Goal: Download file/media

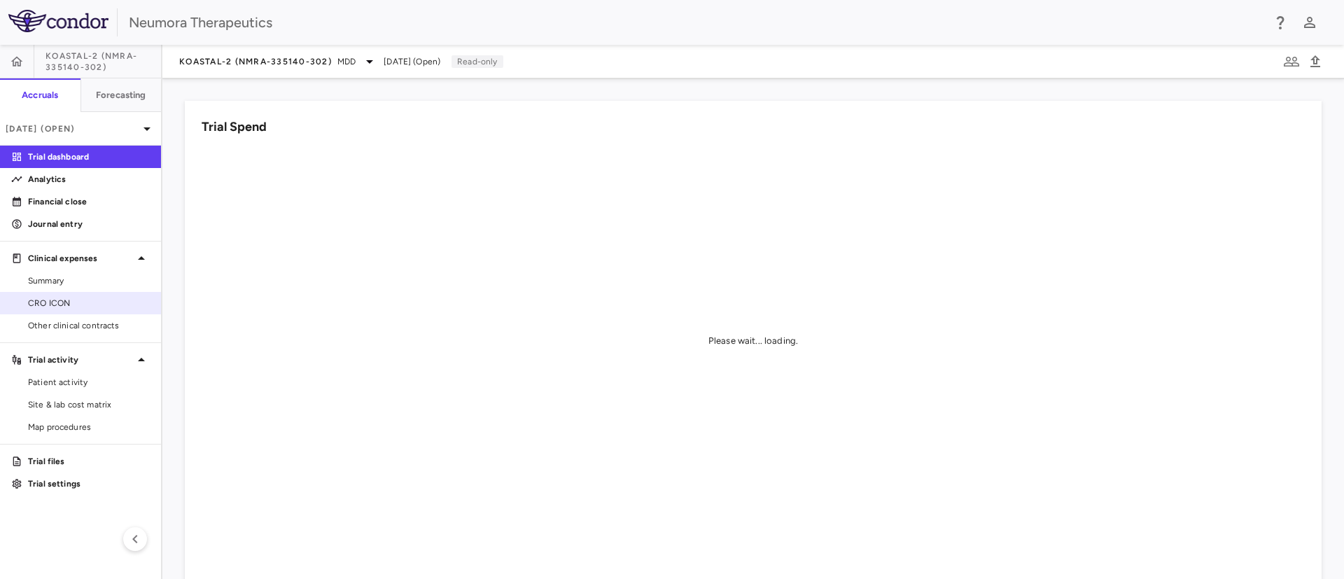
click at [56, 306] on span "CRO ICON" at bounding box center [89, 303] width 122 height 13
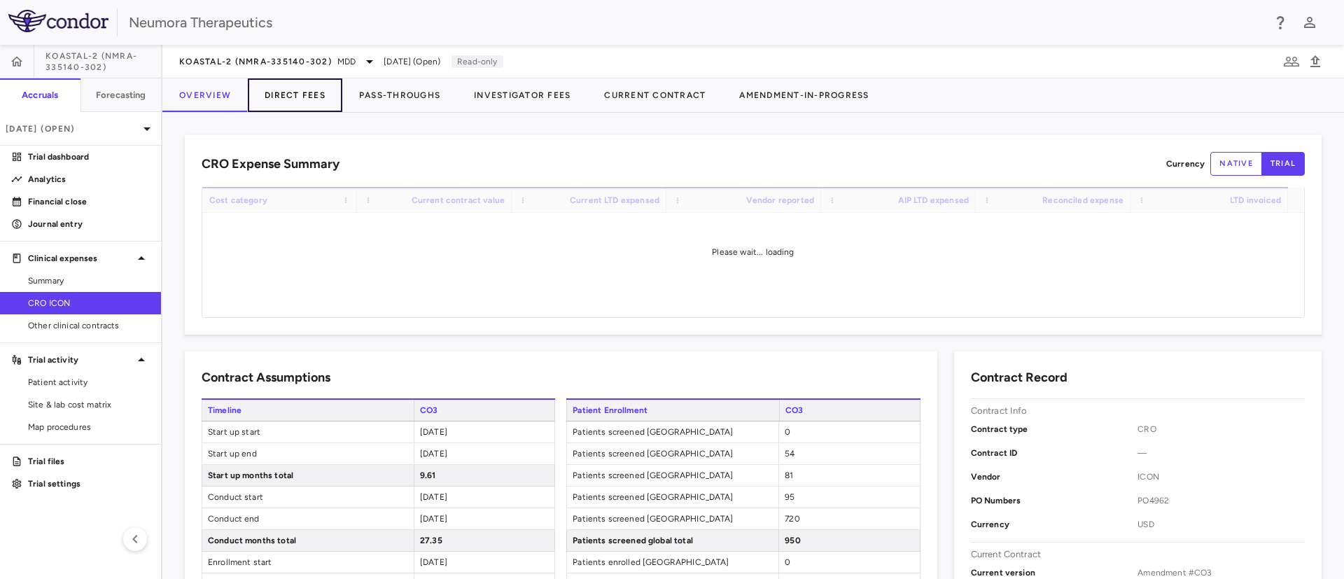
click at [289, 83] on button "Direct Fees" at bounding box center [295, 95] width 95 height 34
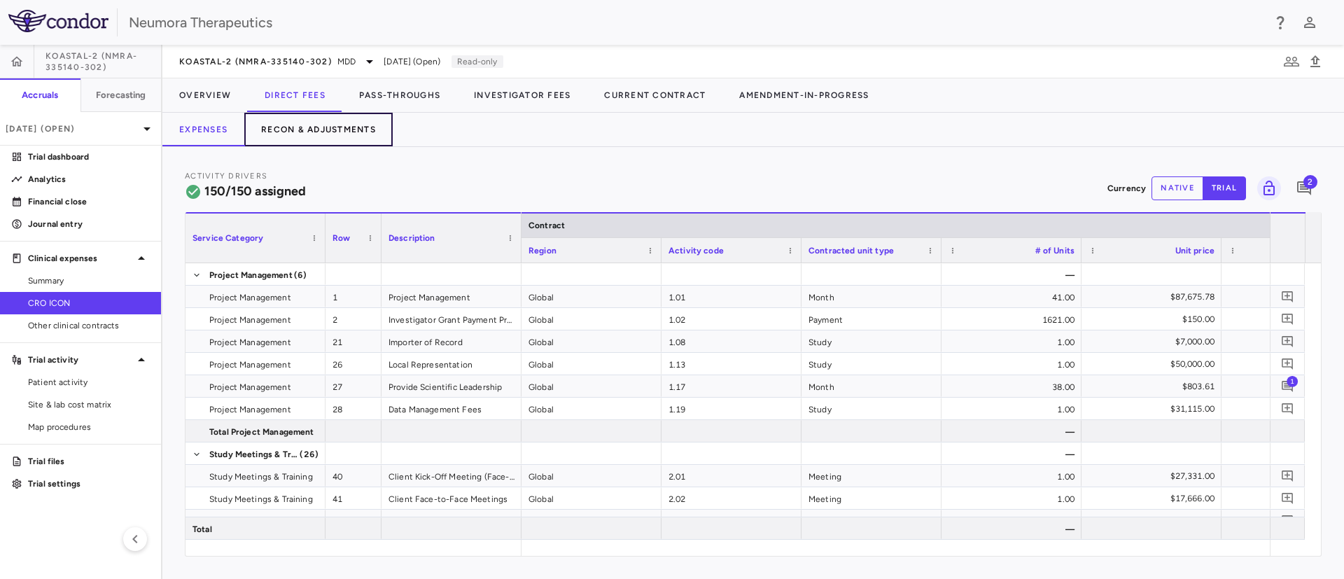
drag, startPoint x: 329, startPoint y: 128, endPoint x: 377, endPoint y: 138, distance: 48.6
click at [329, 127] on button "Recon & Adjustments" at bounding box center [318, 130] width 148 height 34
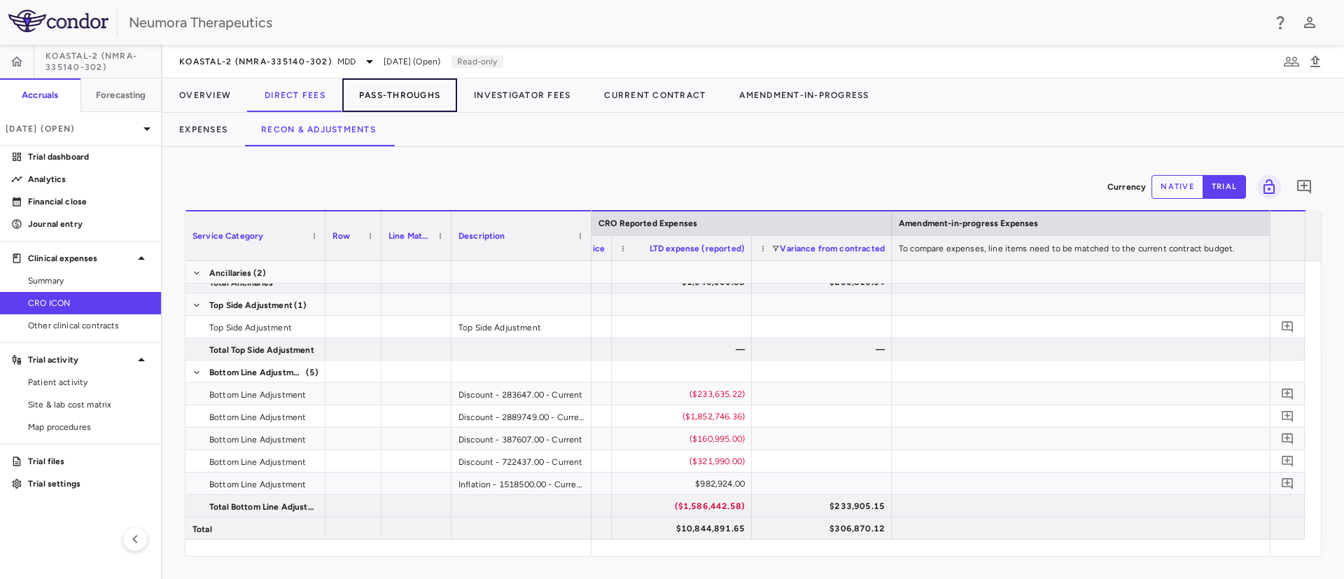
click at [396, 96] on button "Pass-Throughs" at bounding box center [399, 95] width 115 height 34
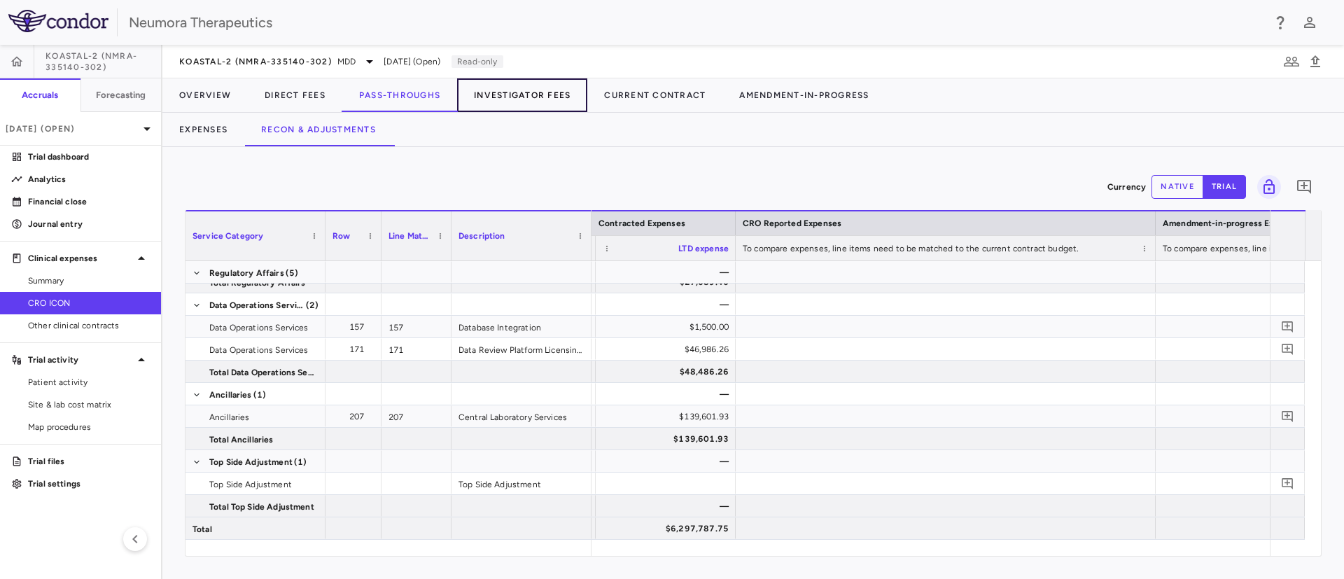
click at [523, 89] on button "Investigator Fees" at bounding box center [522, 95] width 130 height 34
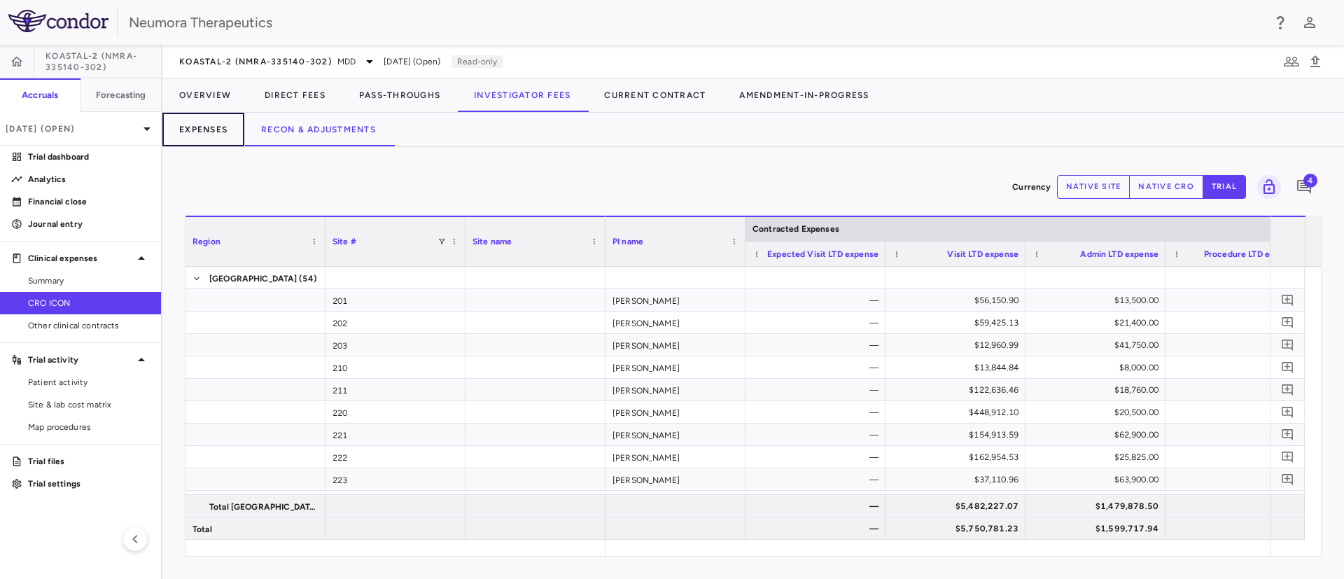
click at [190, 123] on button "Expenses" at bounding box center [203, 130] width 82 height 34
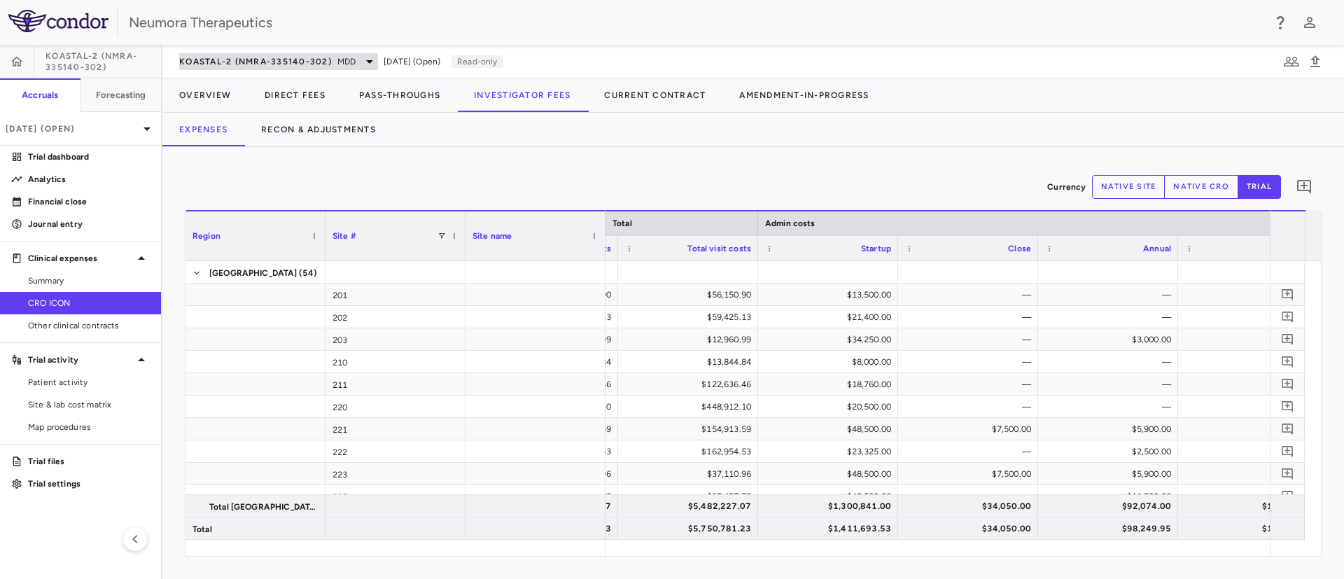
click at [373, 62] on icon at bounding box center [369, 61] width 17 height 17
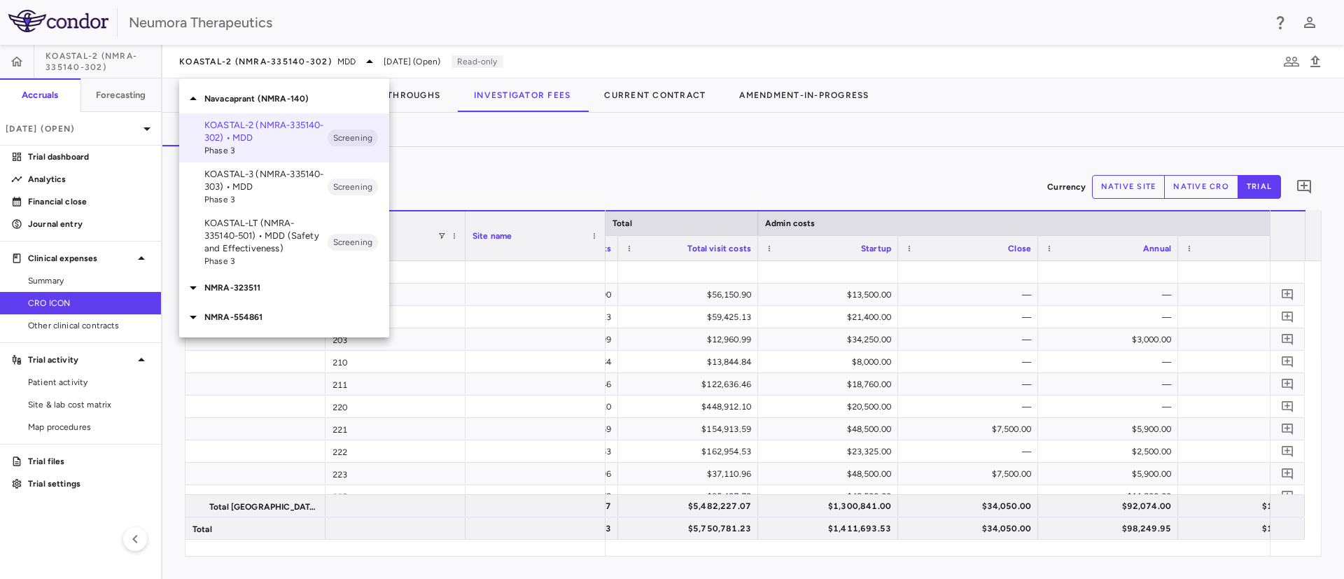
click at [249, 171] on p "KOASTAL-3 (NMRA-335140-303) • MDD" at bounding box center [265, 180] width 123 height 25
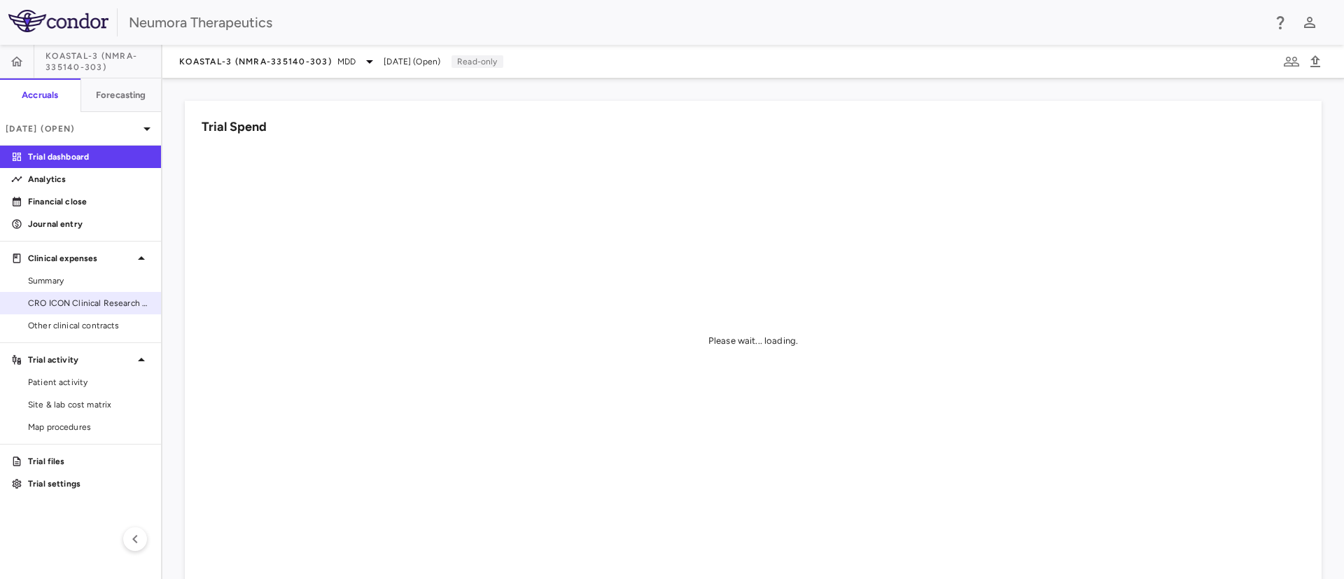
click at [58, 300] on span "CRO ICON Clinical Research Limited" at bounding box center [89, 303] width 122 height 13
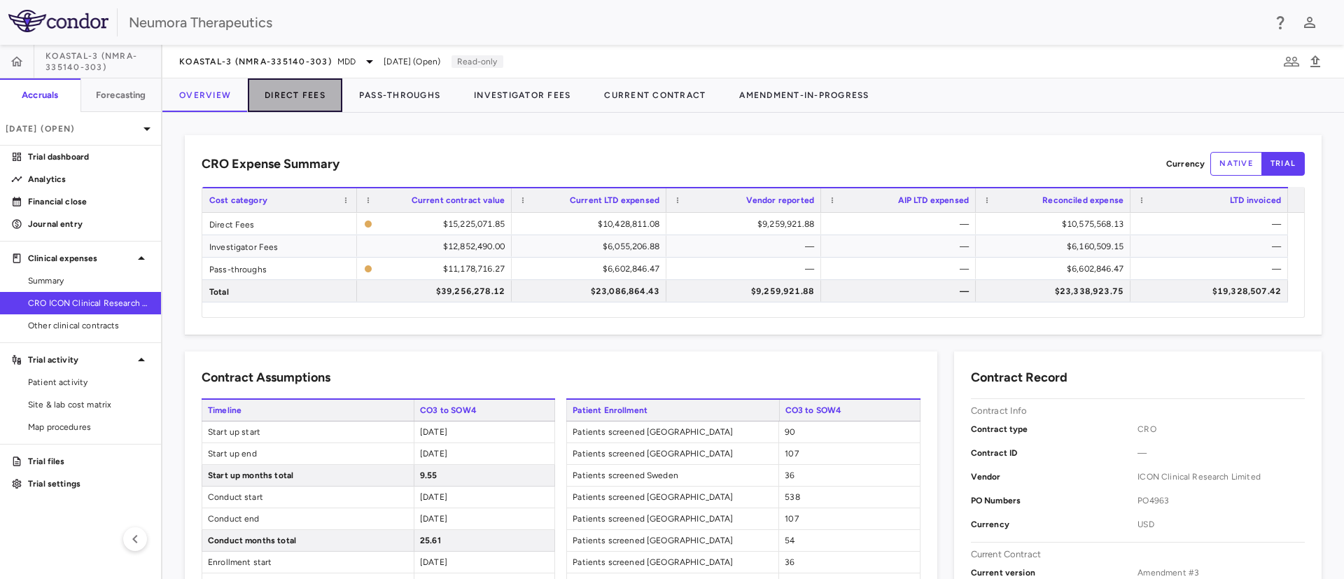
click at [278, 78] on button "Direct Fees" at bounding box center [295, 95] width 95 height 34
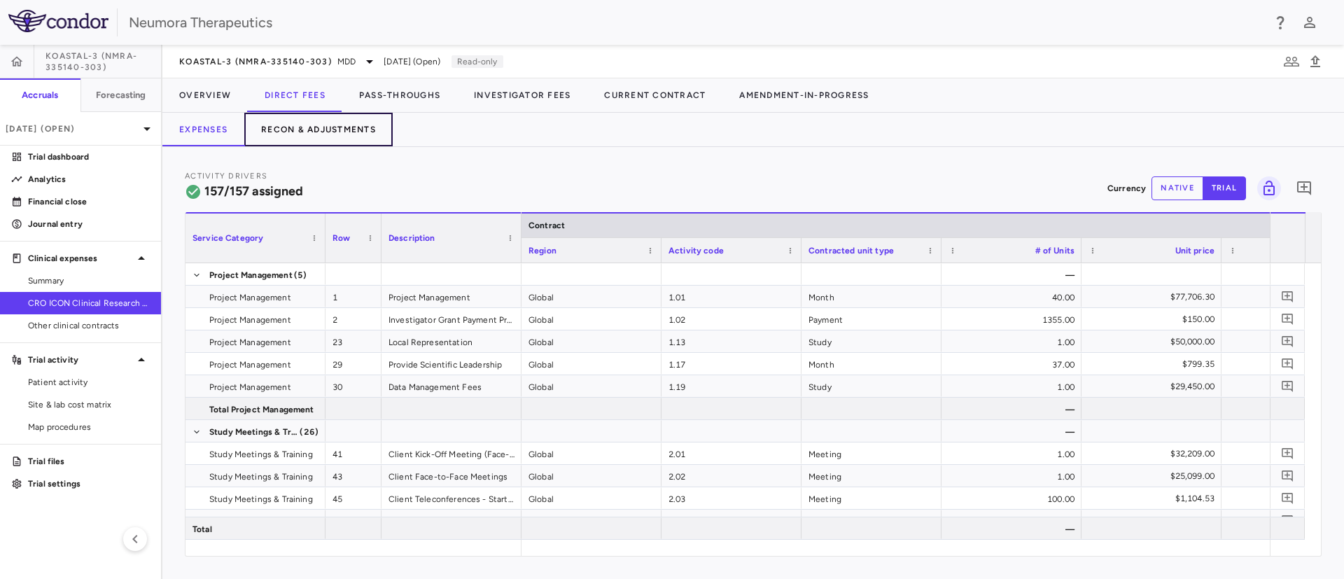
click at [296, 119] on button "Recon & Adjustments" at bounding box center [318, 130] width 148 height 34
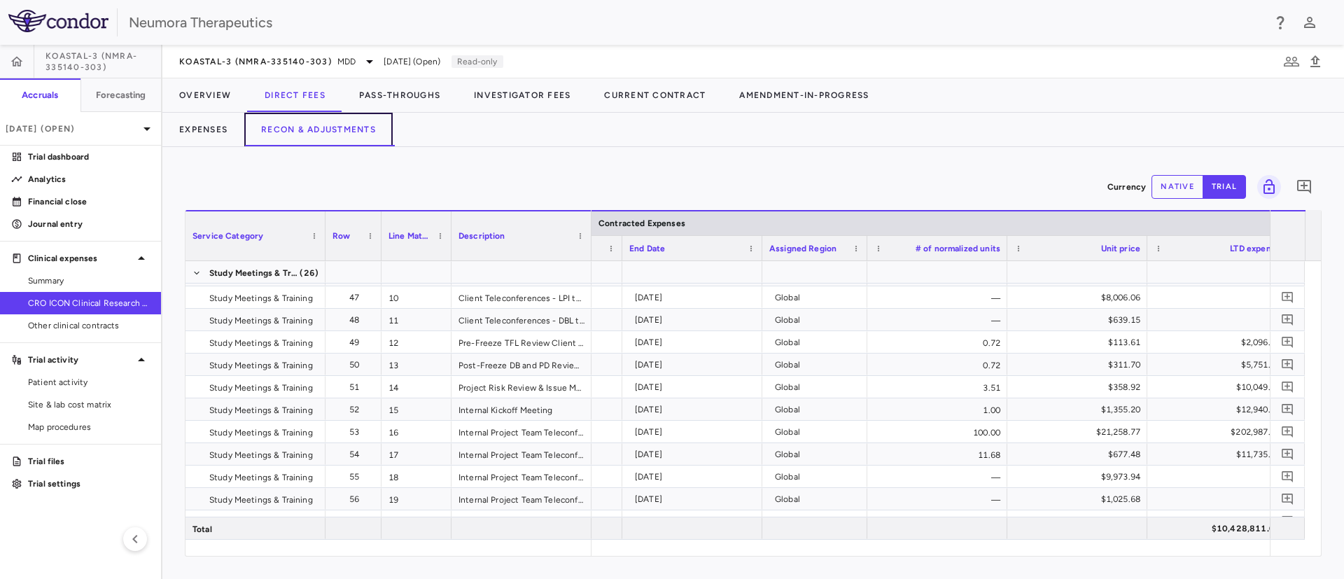
scroll to position [0, 1823]
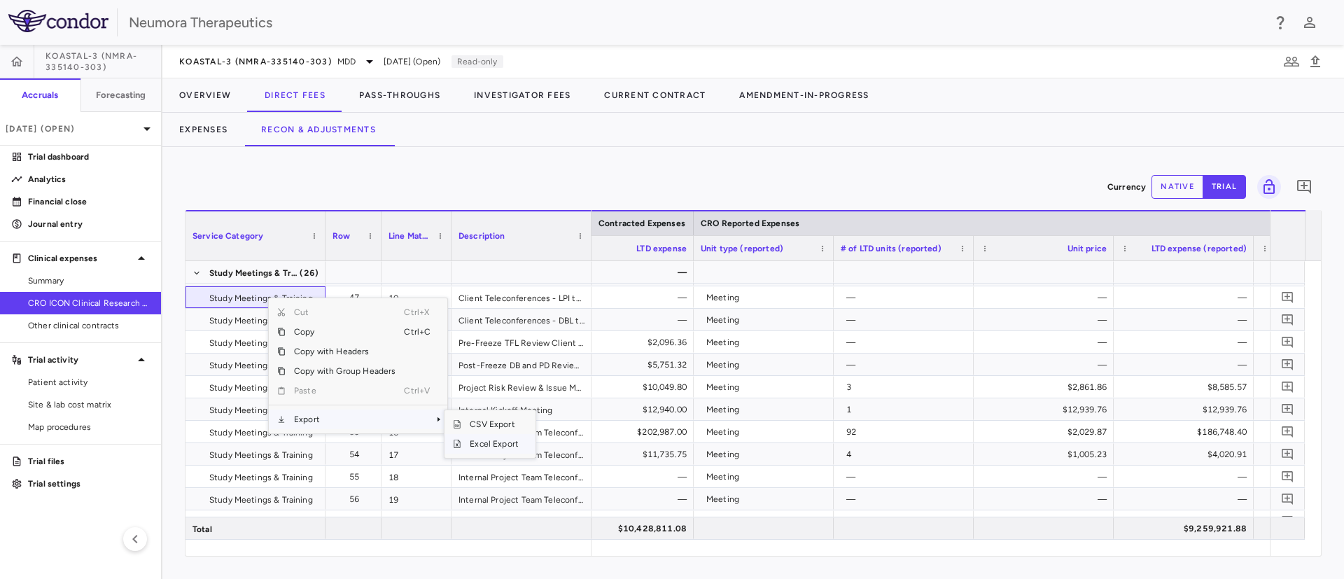
click at [479, 440] on span "Excel Export" at bounding box center [494, 444] width 66 height 20
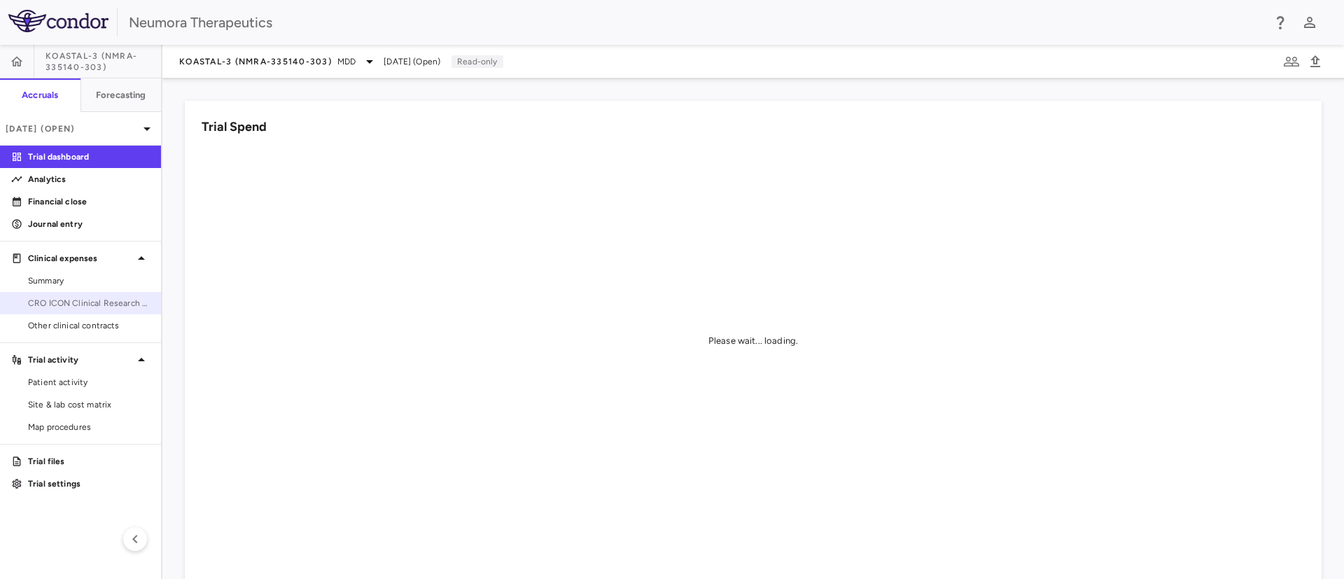
click at [36, 305] on span "CRO ICON Clinical Research Limited" at bounding box center [89, 303] width 122 height 13
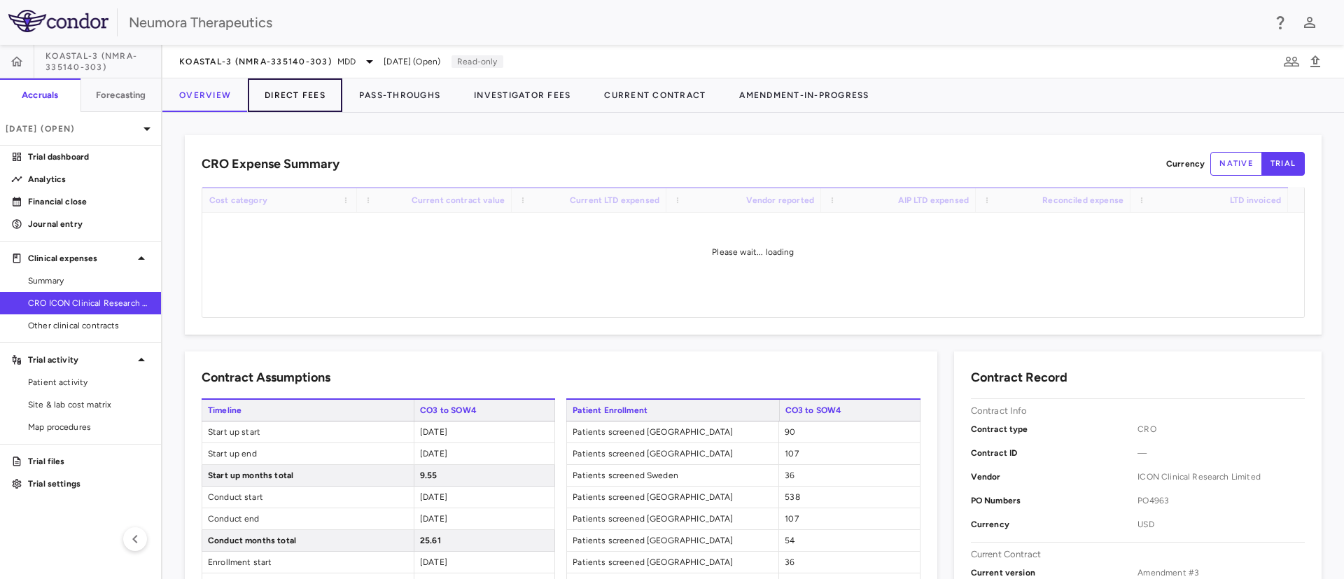
click at [324, 91] on button "Direct Fees" at bounding box center [295, 95] width 95 height 34
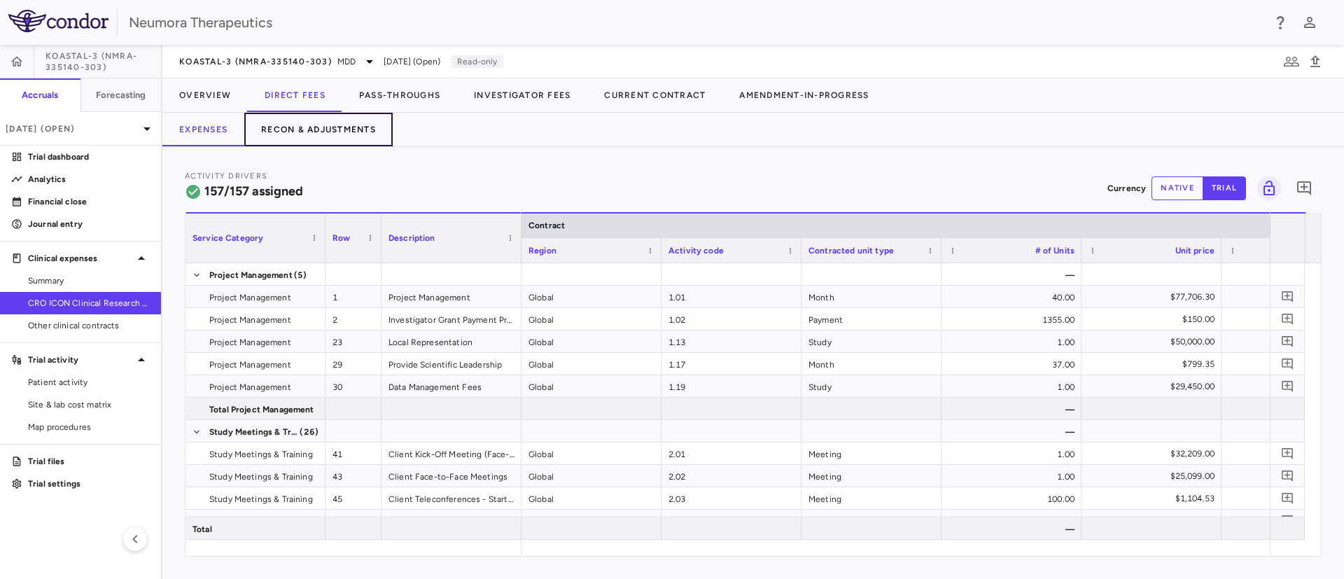
click at [310, 120] on button "Recon & Adjustments" at bounding box center [318, 130] width 148 height 34
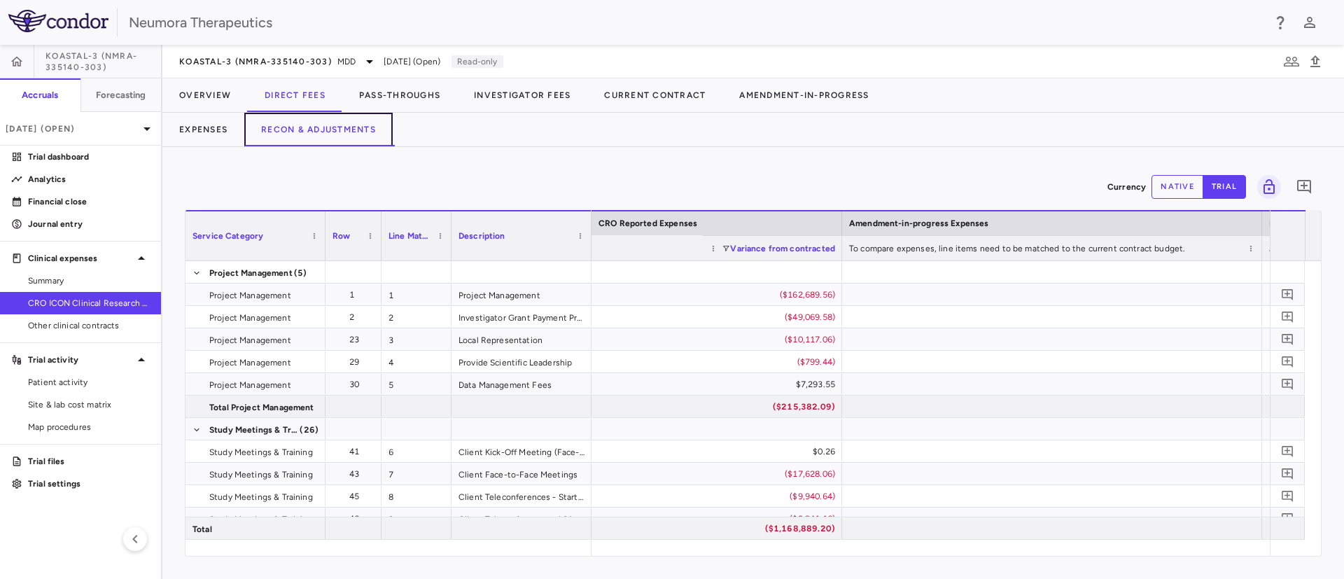
scroll to position [0, 2788]
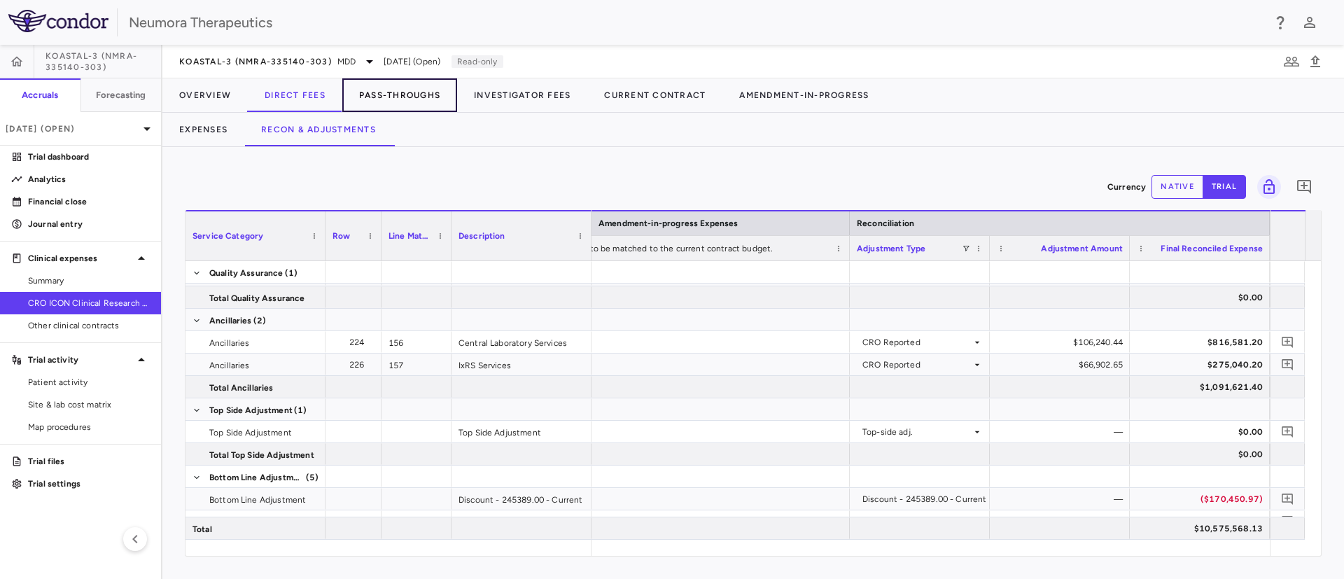
click at [377, 97] on button "Pass-Throughs" at bounding box center [399, 95] width 115 height 34
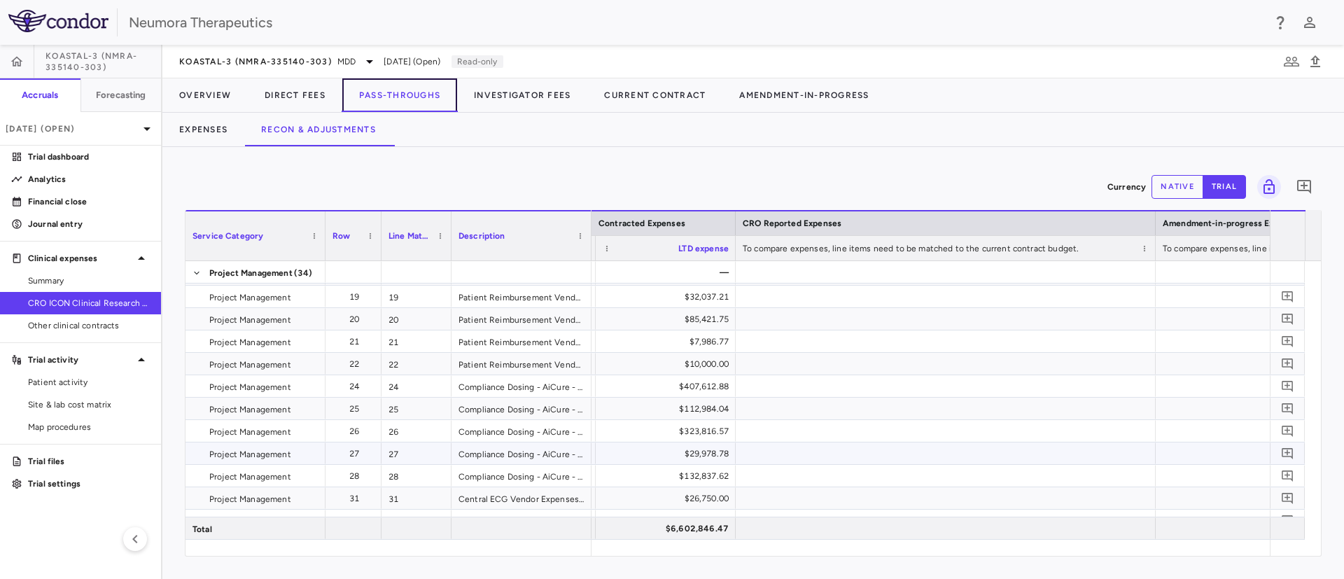
scroll to position [315, 0]
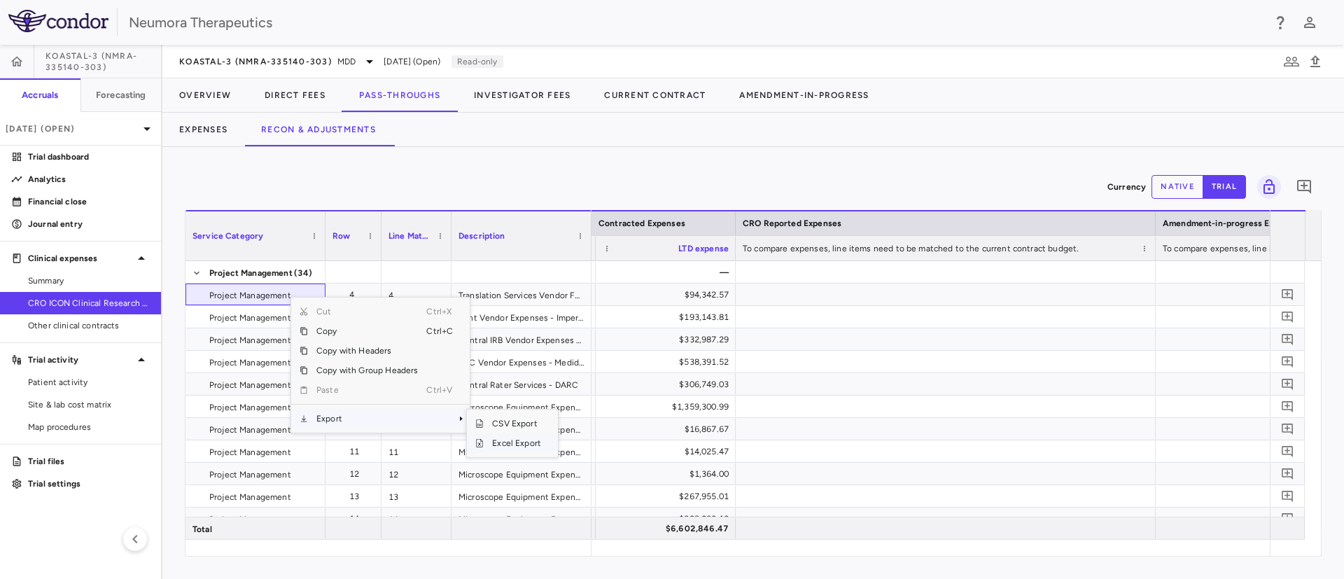
click at [522, 439] on span "Excel Export" at bounding box center [517, 443] width 66 height 20
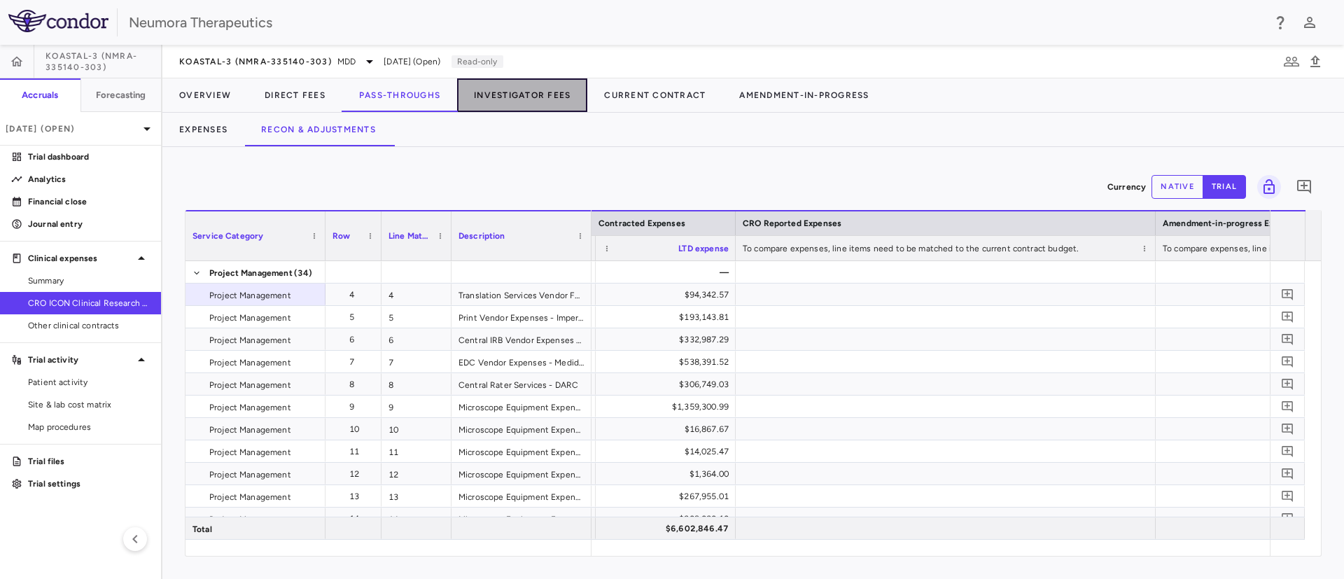
click at [507, 89] on button "Investigator Fees" at bounding box center [522, 95] width 130 height 34
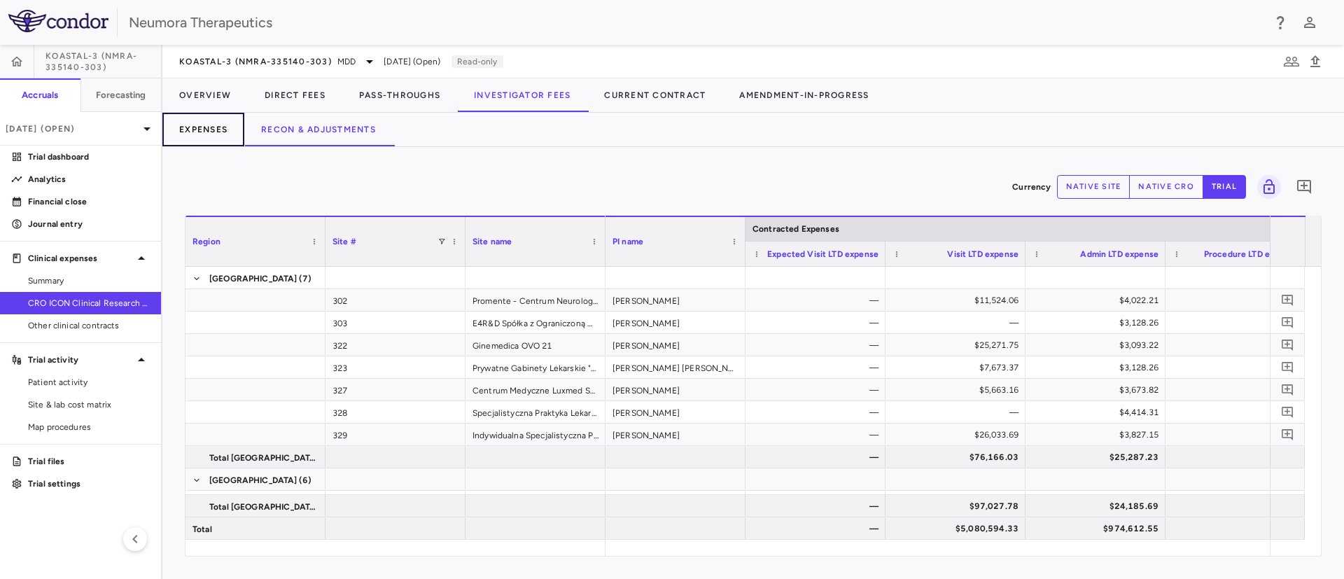
click at [205, 134] on button "Expenses" at bounding box center [203, 130] width 82 height 34
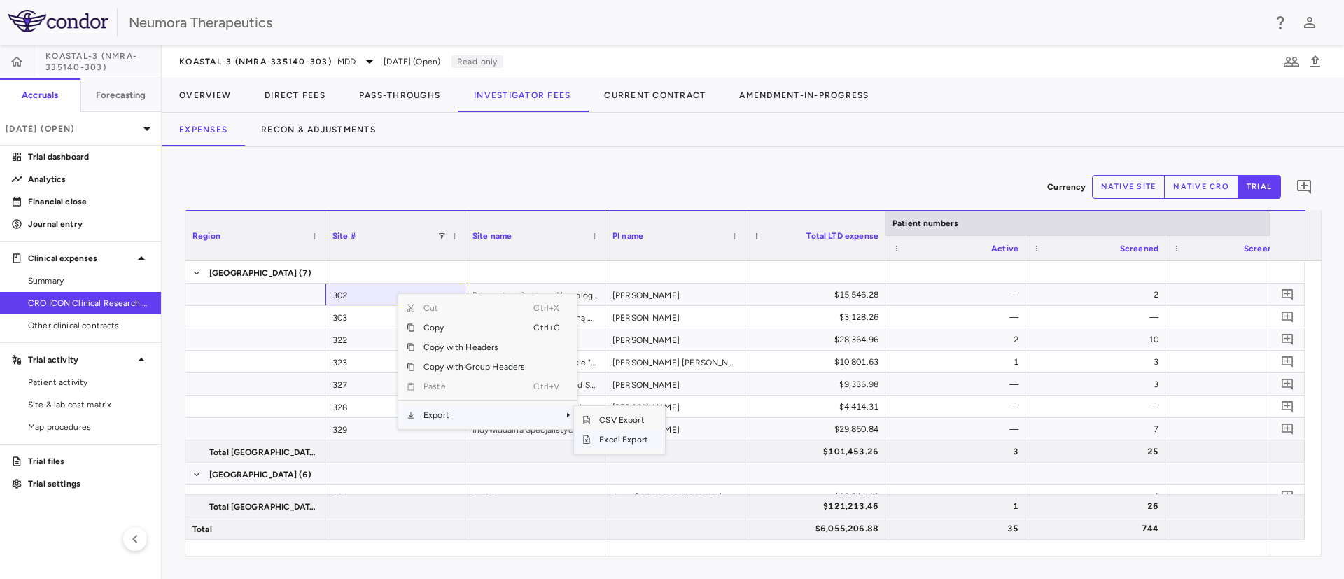
click at [624, 442] on span "Excel Export" at bounding box center [624, 440] width 66 height 20
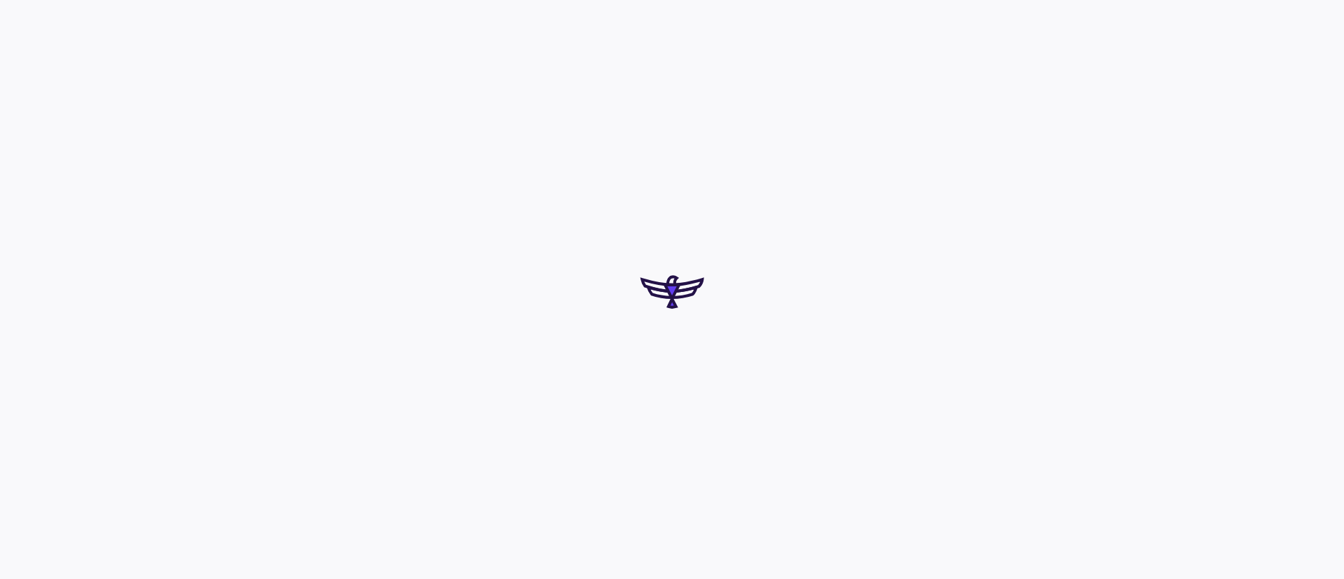
drag, startPoint x: 0, startPoint y: 0, endPoint x: 605, endPoint y: 430, distance: 742.2
click at [605, 430] on div at bounding box center [672, 289] width 1344 height 579
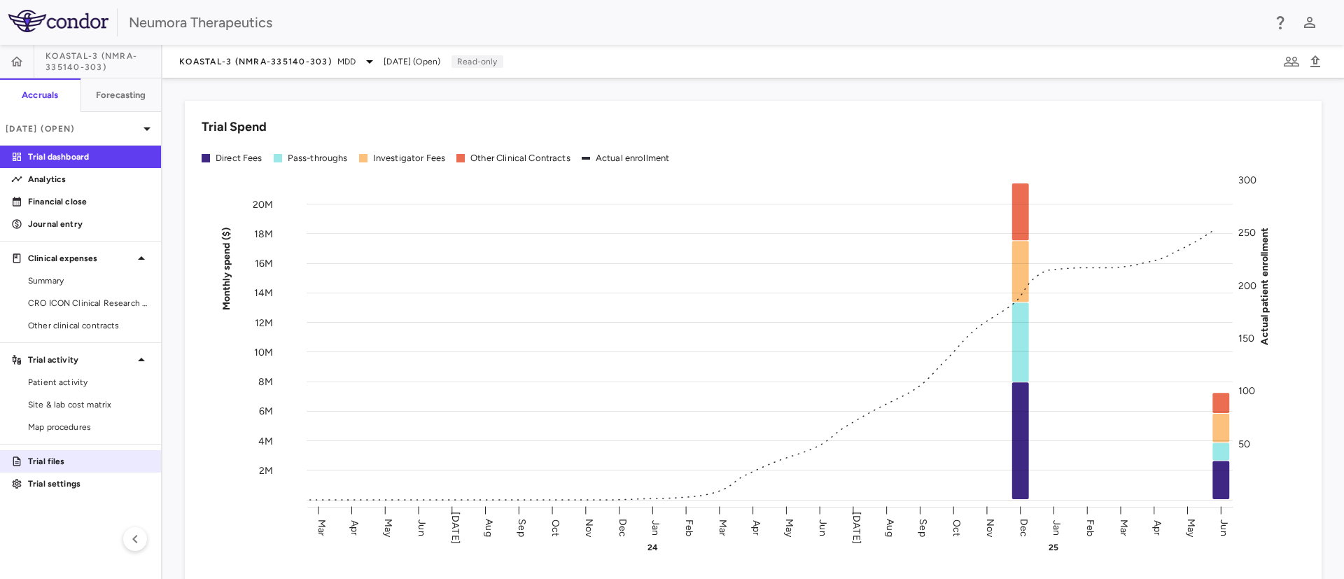
click at [68, 464] on p "Trial files" at bounding box center [89, 461] width 122 height 13
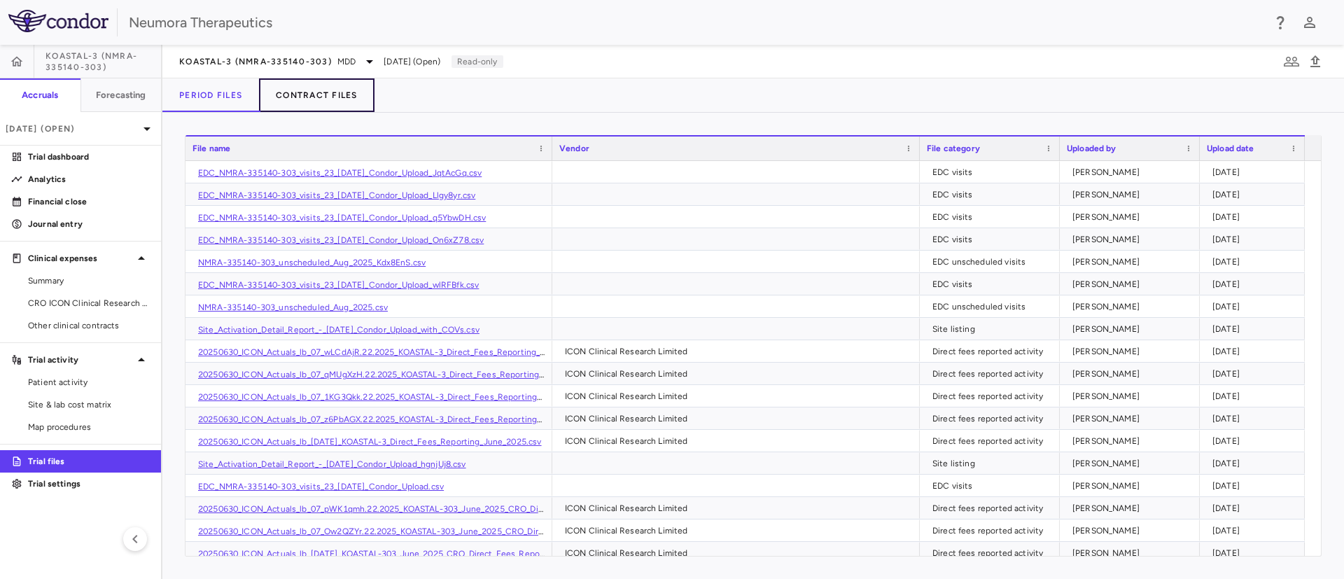
click at [315, 95] on button "Contract Files" at bounding box center [317, 95] width 116 height 34
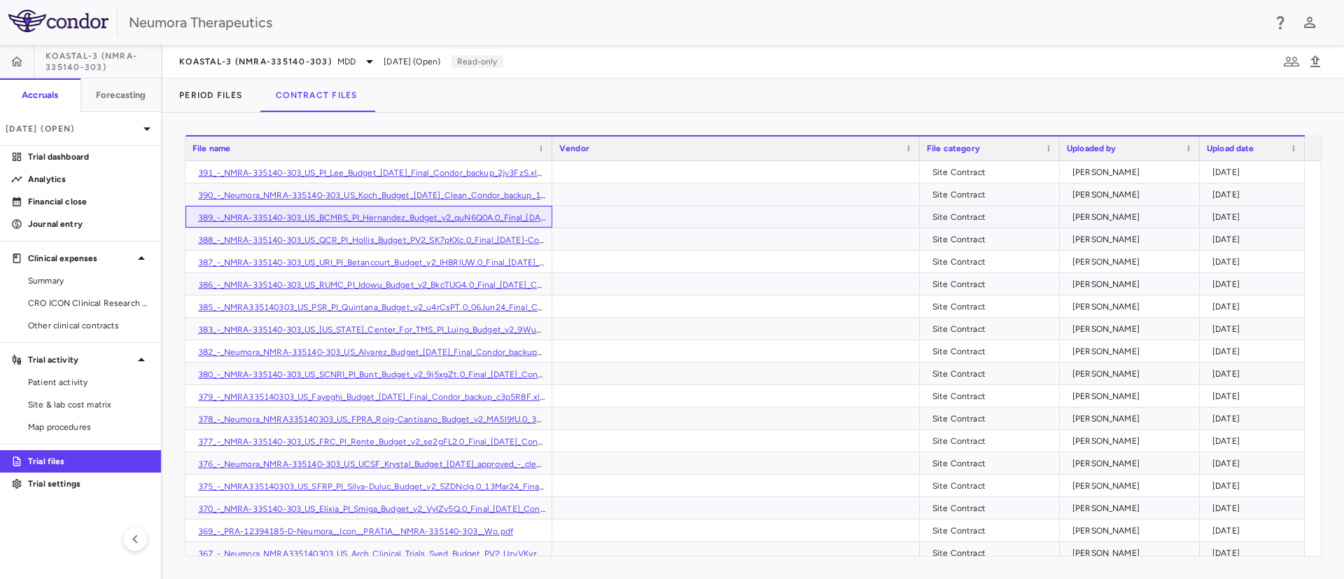
click at [274, 208] on div "389_-_NMRA-335140-303_US_BCMRS_PI_Hernandez_Budget_v2_quN6Q0A.0_Final_[DATE]_Co…" at bounding box center [369, 217] width 367 height 22
click at [267, 213] on link "389_-_NMRA-335140-303_US_BCMRS_PI_Hernandez_Budget_v2_quN6Q0A.0_Final_[DATE]_Co…" at bounding box center [416, 218] width 437 height 10
